Goal: Transaction & Acquisition: Purchase product/service

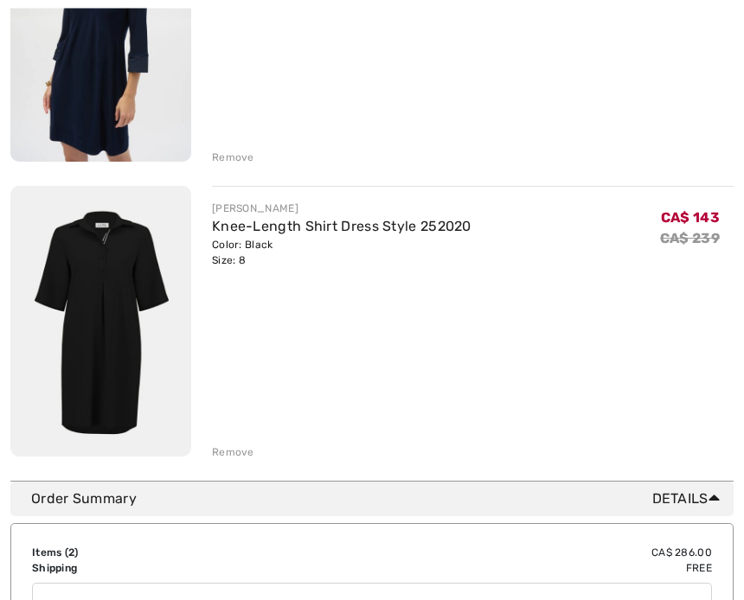
scroll to position [365, 0]
click at [231, 432] on div "[PERSON_NAME] Knee-Length Shirt Dress Style 252020 Color: Black Size: 8 Final S…" at bounding box center [473, 323] width 522 height 274
click at [222, 452] on div "Remove" at bounding box center [233, 453] width 42 height 16
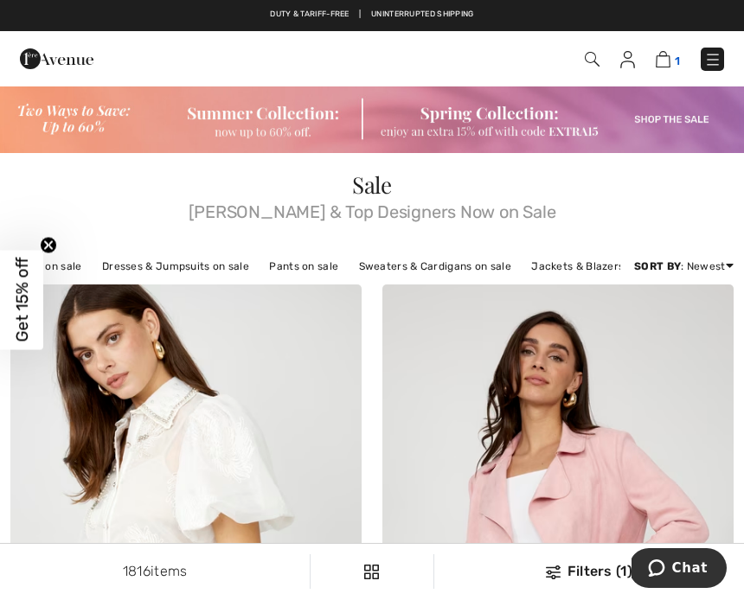
click at [667, 66] on img at bounding box center [663, 59] width 15 height 16
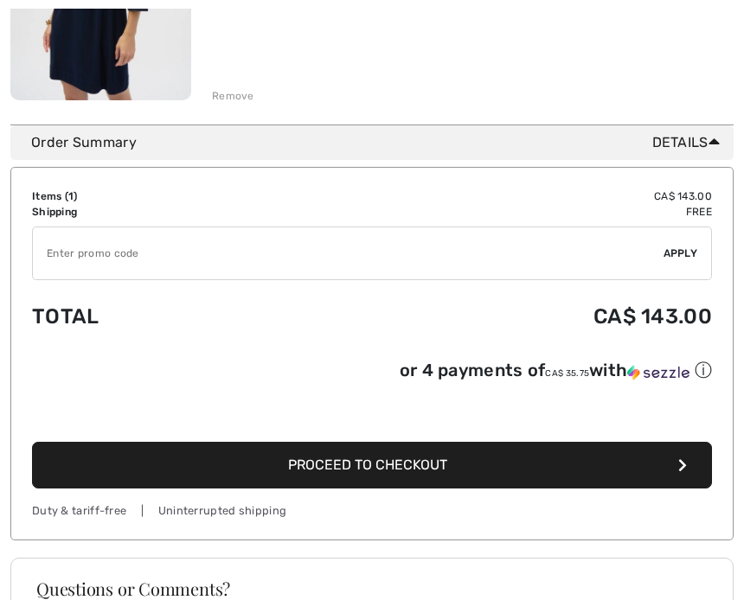
scroll to position [427, 0]
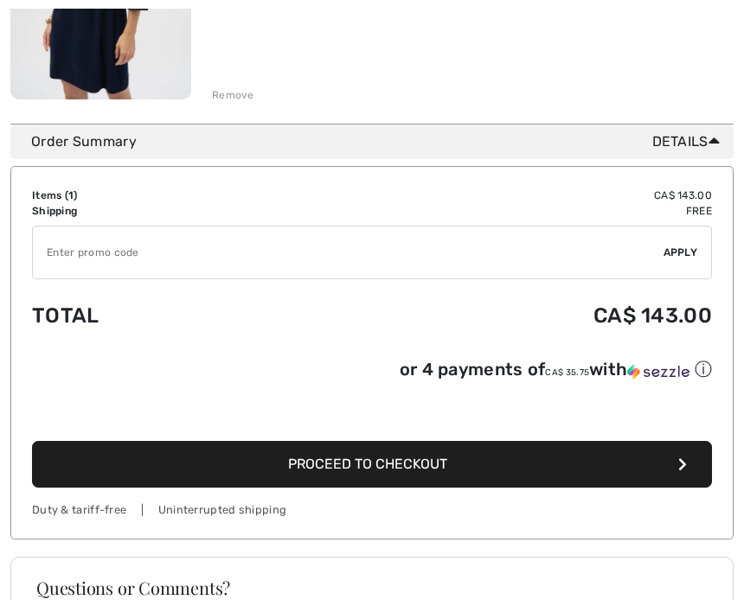
click at [356, 472] on span "Proceed to Checkout" at bounding box center [367, 464] width 159 height 16
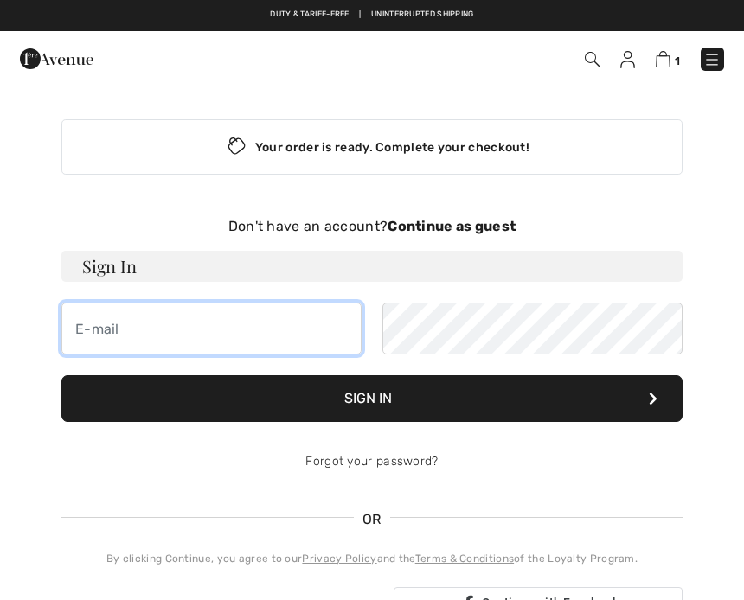
click at [101, 336] on input "email" at bounding box center [211, 329] width 300 height 52
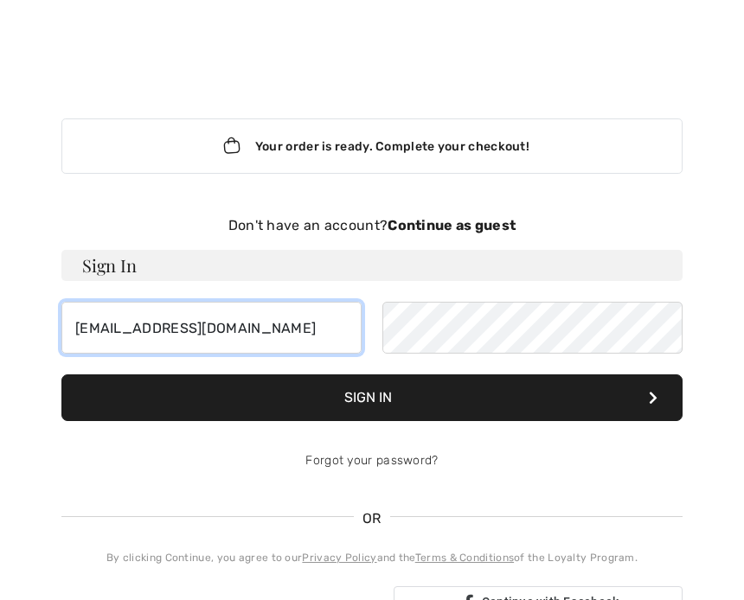
type input "murielleleblancsavoie@gmail.com"
click at [365, 406] on button "Sign In" at bounding box center [371, 398] width 621 height 47
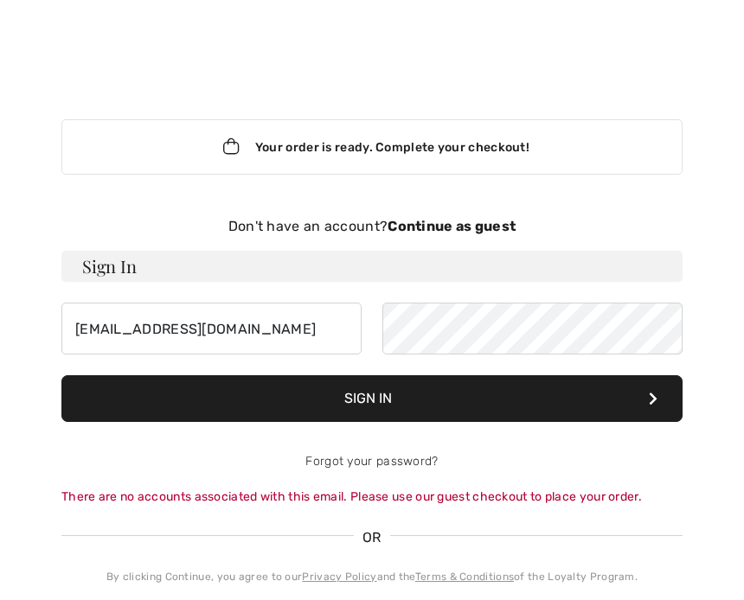
scroll to position [1, 0]
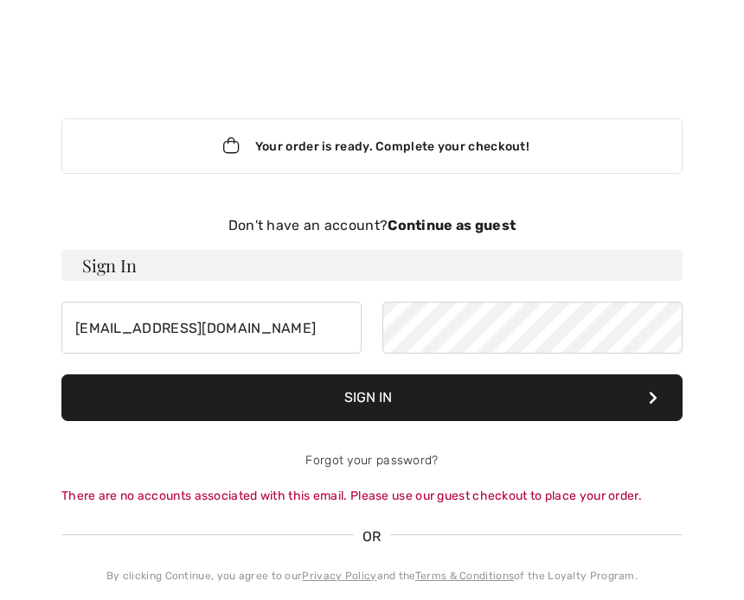
click at [660, 400] on button "Sign In" at bounding box center [371, 398] width 621 height 47
click at [443, 224] on strong "Continue as guest" at bounding box center [452, 225] width 128 height 16
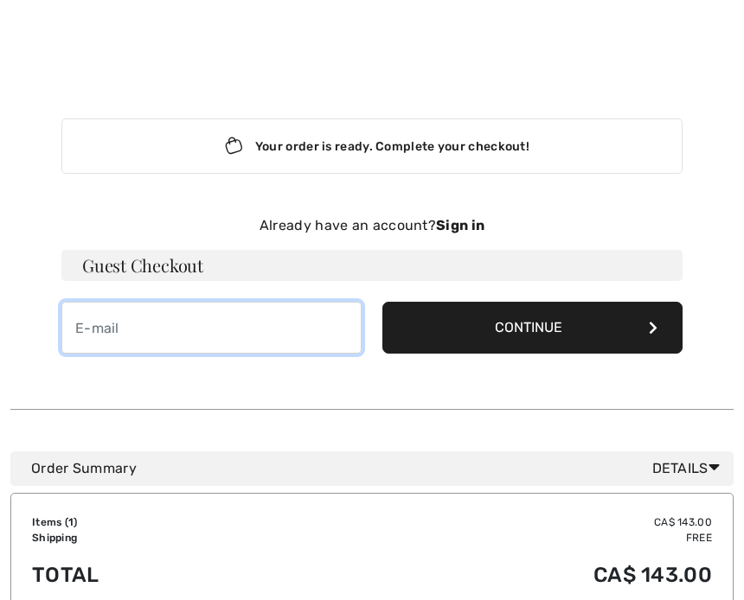
click at [90, 342] on input "email" at bounding box center [211, 328] width 300 height 52
type input "[EMAIL_ADDRESS][DOMAIN_NAME]"
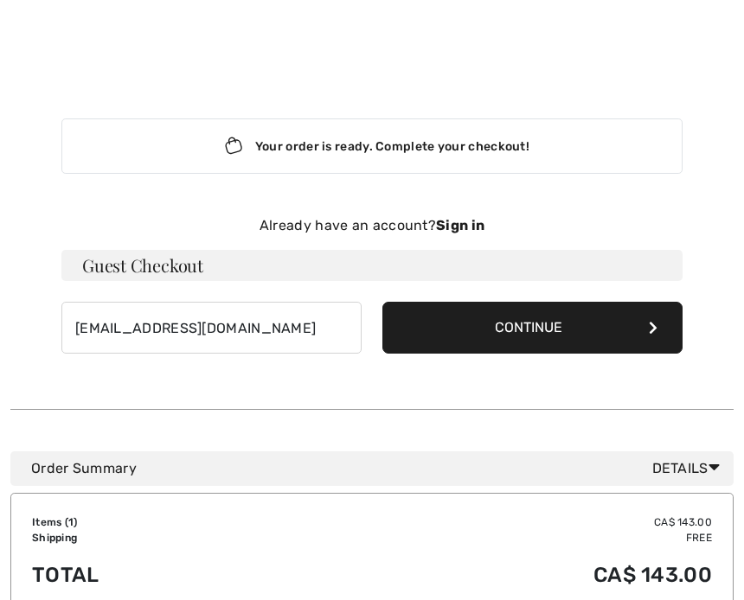
click at [134, 273] on h3 "Guest Checkout" at bounding box center [371, 266] width 621 height 31
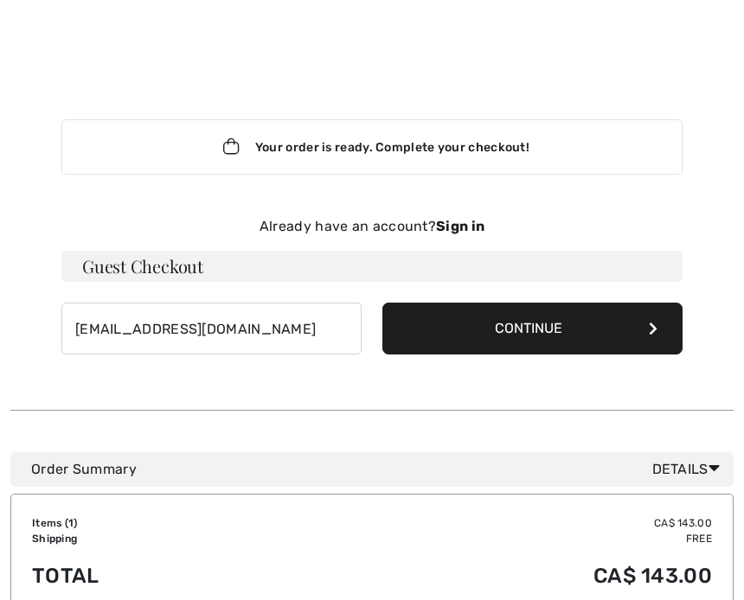
scroll to position [1, 0]
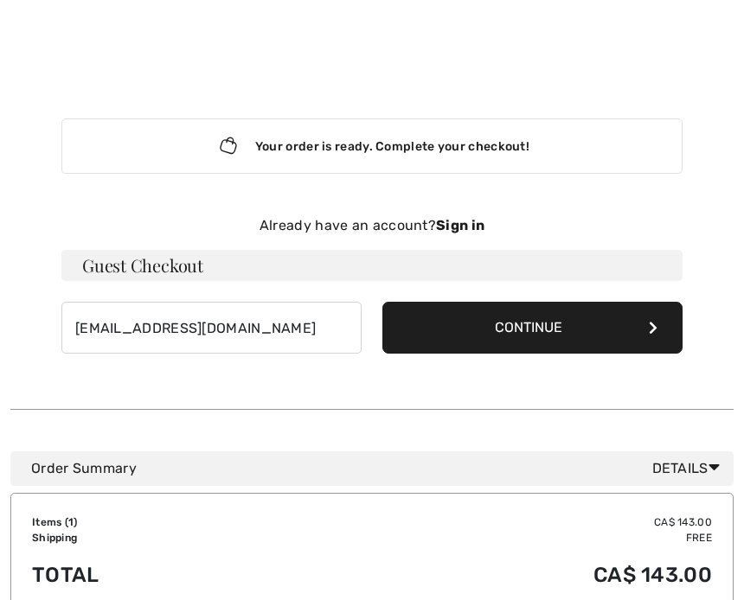
click at [516, 332] on button "Continue" at bounding box center [532, 328] width 300 height 52
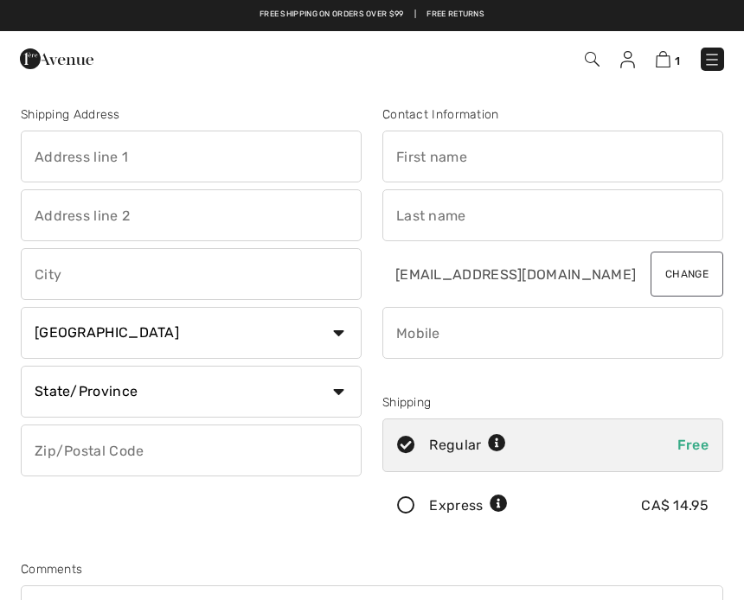
click at [49, 164] on input "text" at bounding box center [191, 157] width 341 height 52
type input "C.P.2111"
click at [59, 287] on input "text" at bounding box center [191, 274] width 341 height 52
type input "Bouctouche,N.-B."
click at [347, 331] on select "Country [GEOGRAPHIC_DATA] [GEOGRAPHIC_DATA] [GEOGRAPHIC_DATA] [GEOGRAPHIC_DATA]…" at bounding box center [191, 333] width 341 height 52
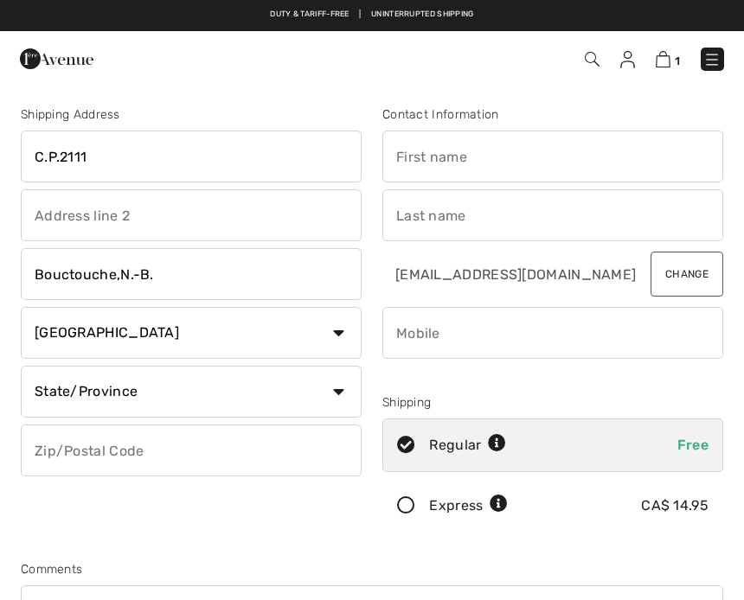
click at [342, 400] on select "State/Province [GEOGRAPHIC_DATA] [GEOGRAPHIC_DATA] [GEOGRAPHIC_DATA] [GEOGRAPHI…" at bounding box center [191, 392] width 341 height 52
select select "NB"
click at [53, 465] on input "text" at bounding box center [191, 451] width 341 height 52
type input "E4S2J2"
click at [432, 173] on input "text" at bounding box center [552, 157] width 341 height 52
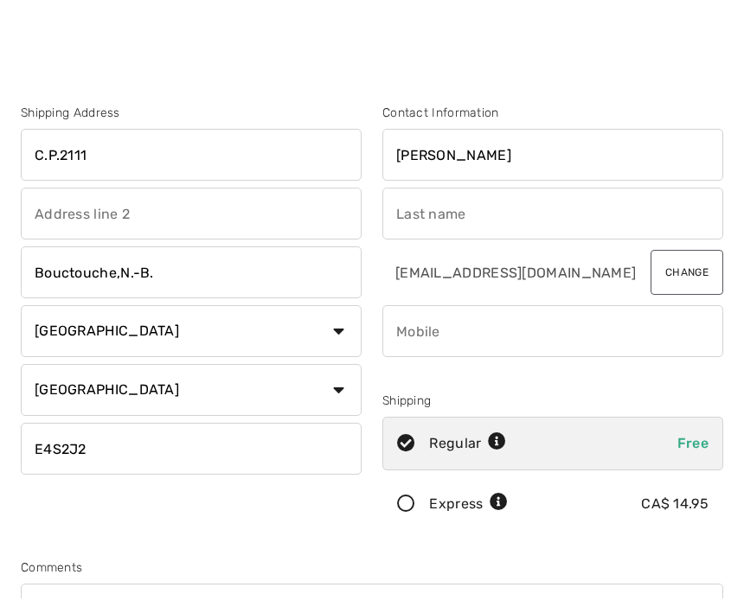
type input "MURIELLE"
click at [422, 229] on input "text" at bounding box center [552, 215] width 341 height 52
type input "SAVOIE"
click at [419, 340] on input "phone" at bounding box center [552, 333] width 341 height 52
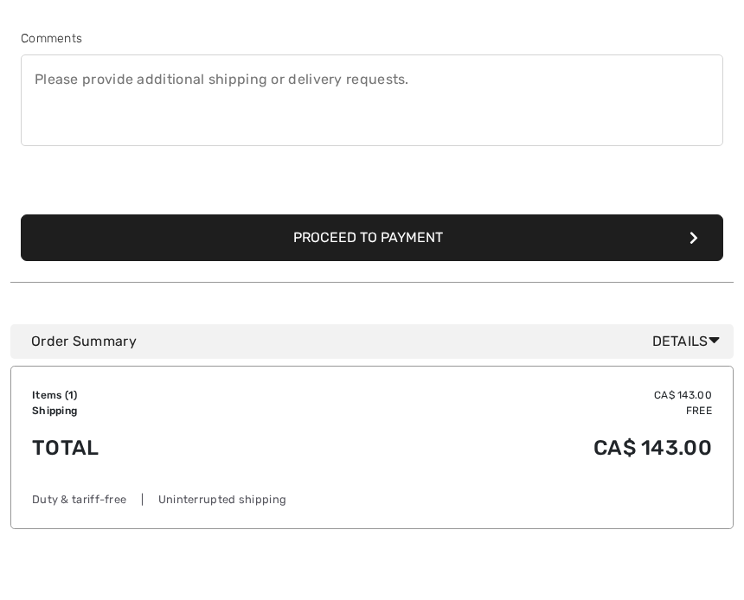
scroll to position [474, 0]
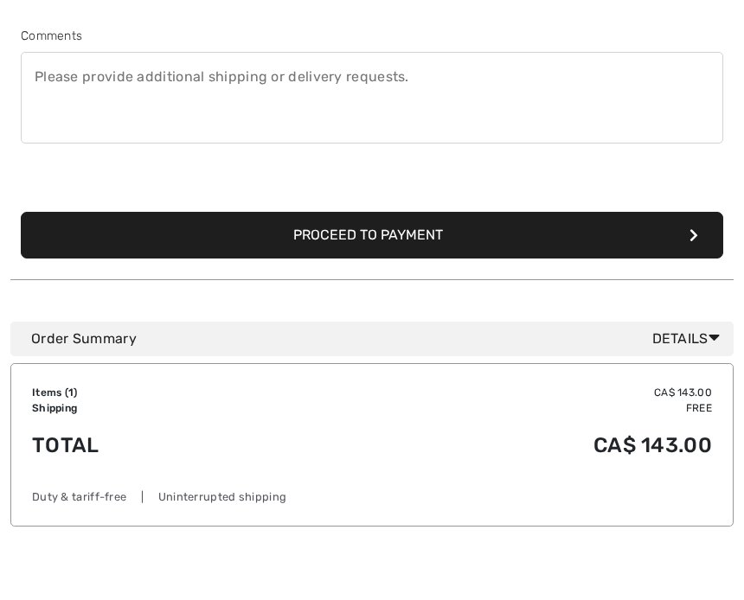
type input "5067434587"
click at [704, 388] on span "Details" at bounding box center [689, 398] width 74 height 21
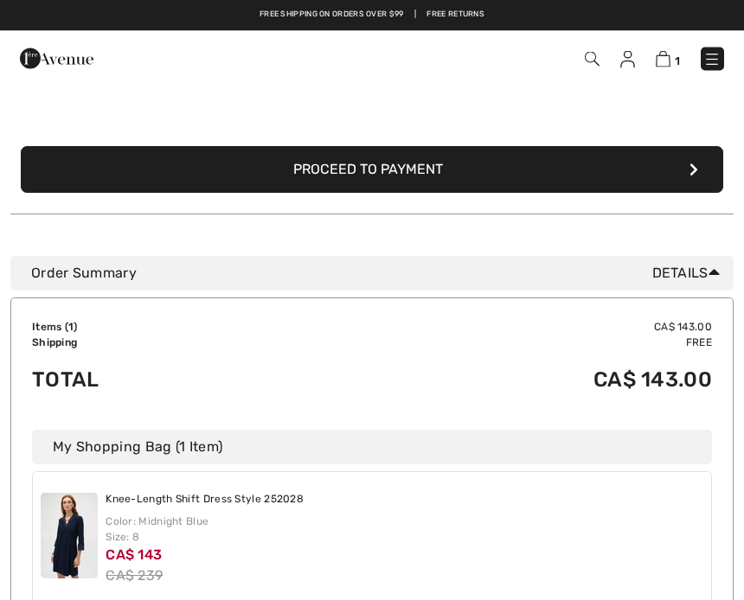
scroll to position [599, 0]
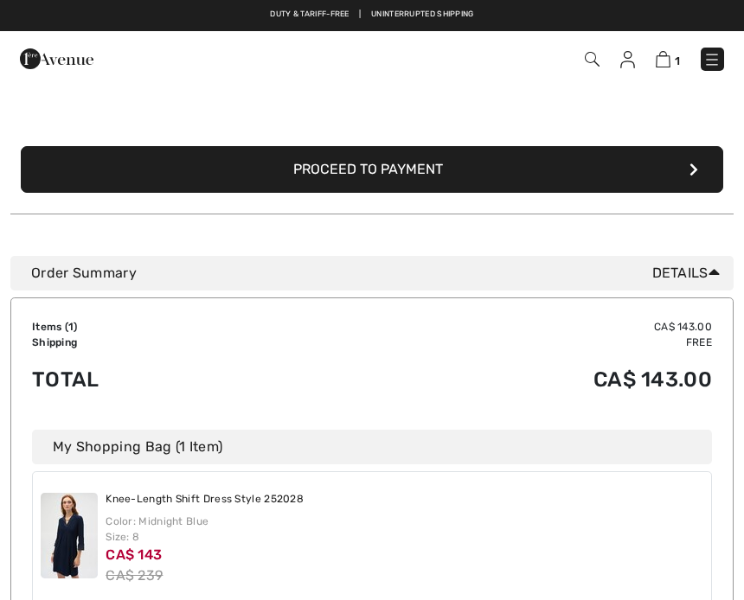
click at [717, 269] on icon at bounding box center [713, 272] width 11 height 18
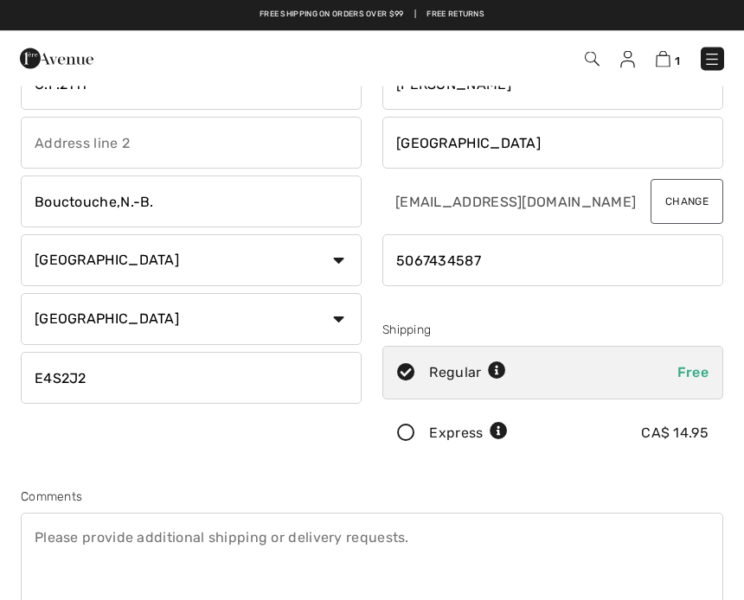
scroll to position [69, 0]
